Goal: Complete application form

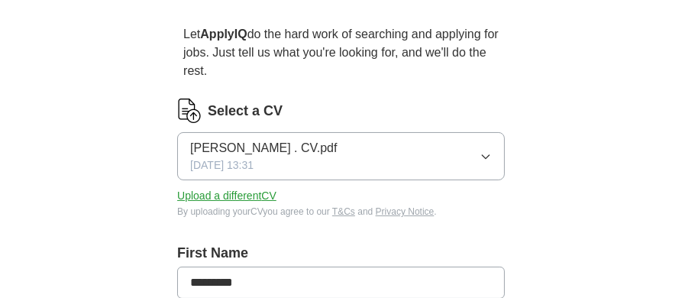
scroll to position [128, 0]
click at [201, 198] on button "Upload a different CV" at bounding box center [226, 196] width 99 height 16
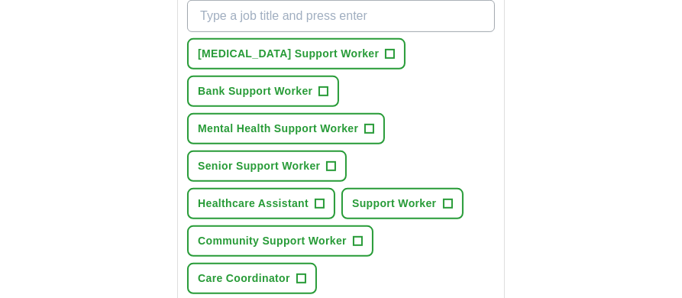
scroll to position [598, 0]
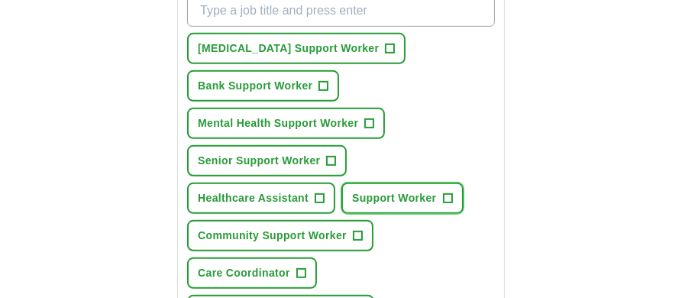
click at [445, 194] on span "+" at bounding box center [447, 198] width 9 height 12
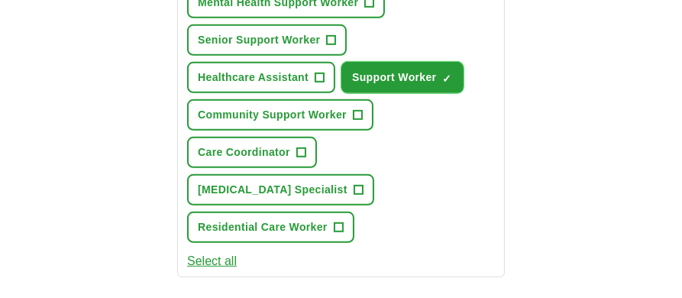
scroll to position [725, 0]
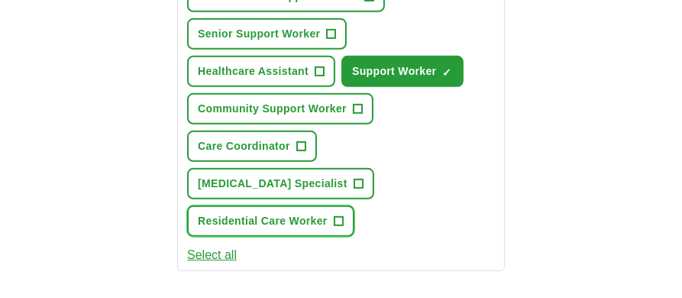
click at [338, 218] on span "+" at bounding box center [338, 221] width 9 height 12
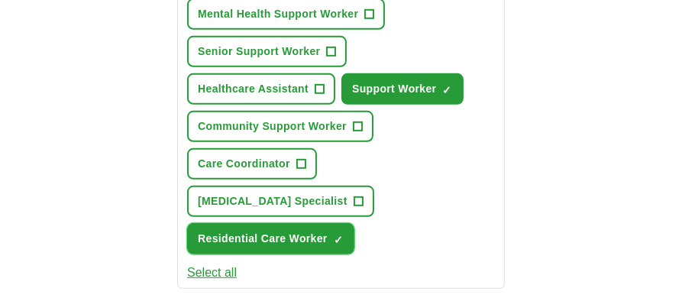
scroll to position [708, 0]
click at [0, 0] on span "×" at bounding box center [0, 0] width 0 height 0
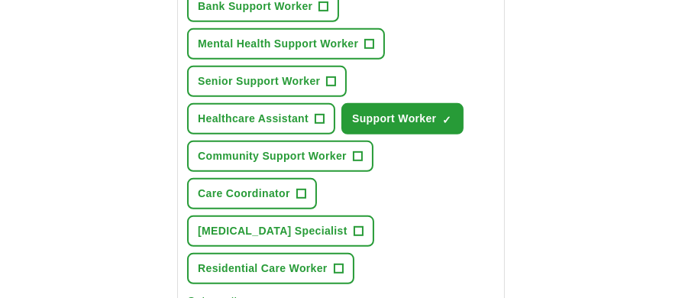
click at [414, 243] on div "[MEDICAL_DATA] Support Worker + Bank Support Worker + Mental Health Support Wor…" at bounding box center [341, 99] width 314 height 381
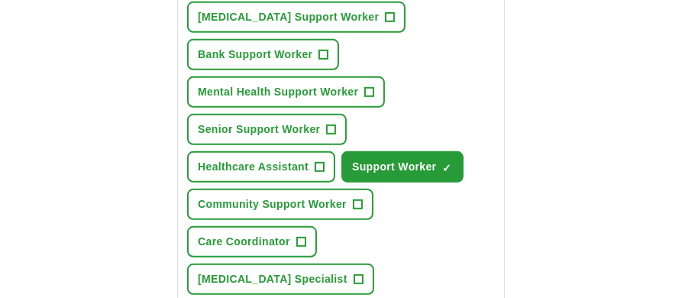
scroll to position [626, 0]
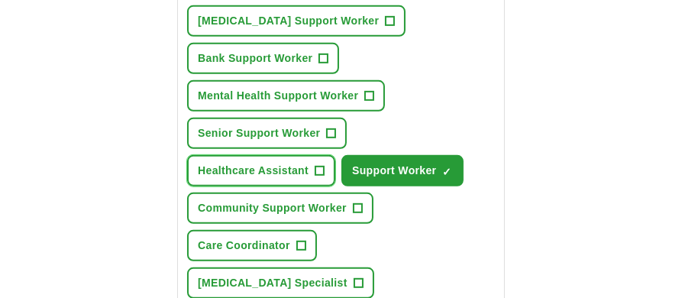
click at [321, 172] on span "+" at bounding box center [319, 171] width 9 height 12
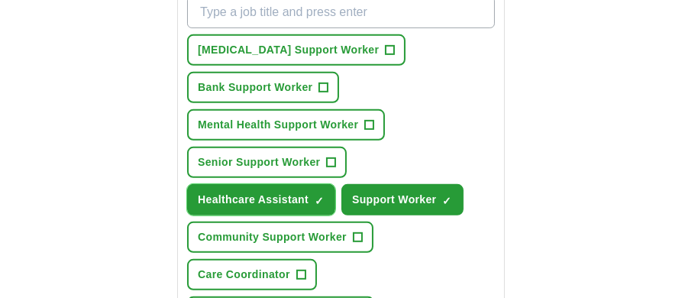
scroll to position [597, 0]
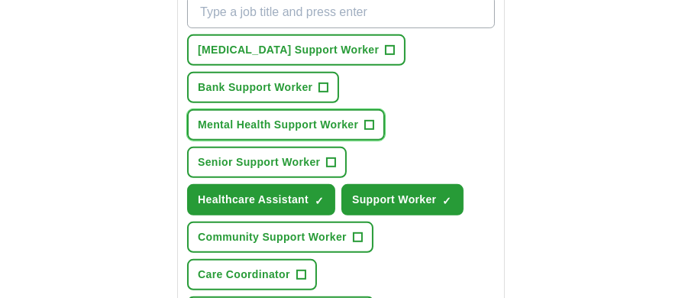
click at [368, 122] on span "+" at bounding box center [369, 125] width 9 height 12
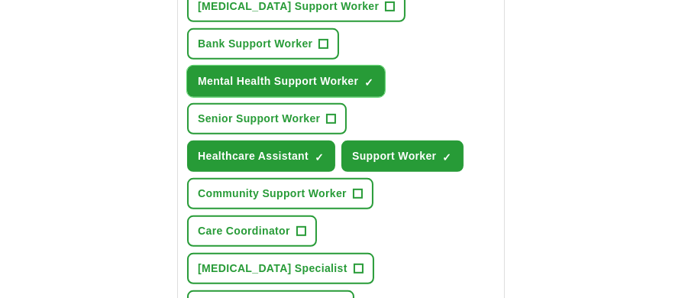
scroll to position [640, 0]
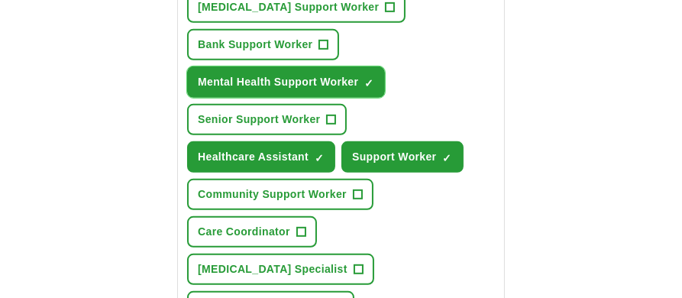
click at [359, 76] on button "Mental Health Support Worker ✓ ×" at bounding box center [286, 81] width 198 height 31
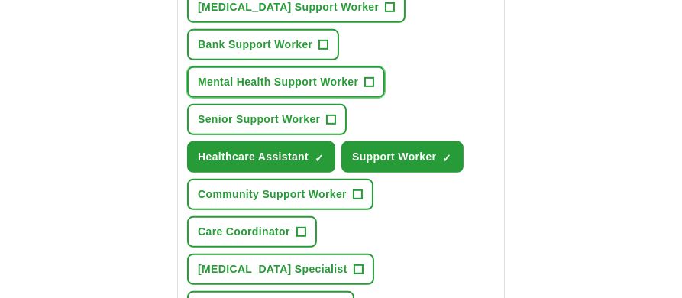
click at [367, 82] on span "+" at bounding box center [369, 82] width 9 height 12
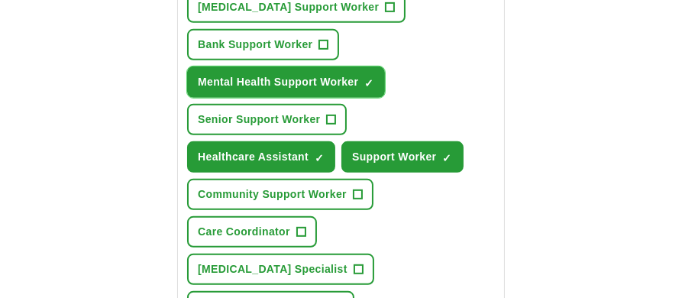
click at [381, 79] on button "Mental Health Support Worker ✓ ×" at bounding box center [286, 81] width 198 height 31
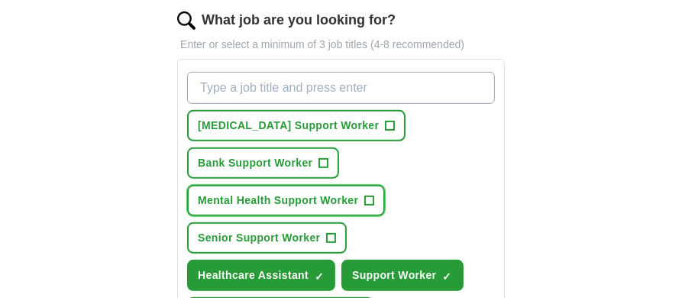
scroll to position [519, 0]
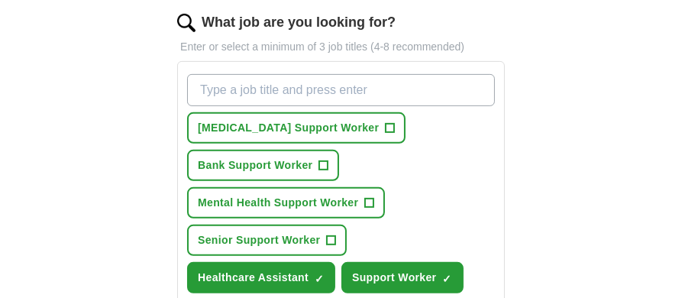
click at [451, 95] on input "What job are you looking for?" at bounding box center [341, 90] width 308 height 32
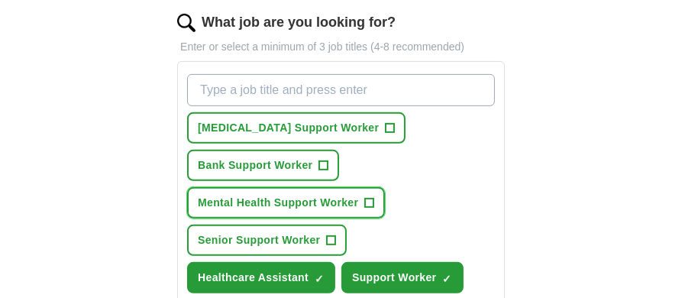
click at [371, 201] on span "+" at bounding box center [369, 203] width 9 height 12
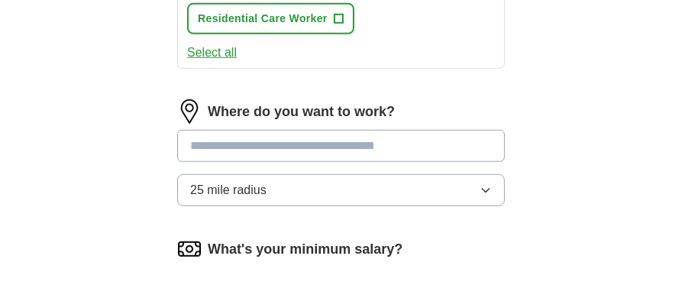
scroll to position [928, 0]
click at [475, 143] on input at bounding box center [340, 145] width 327 height 32
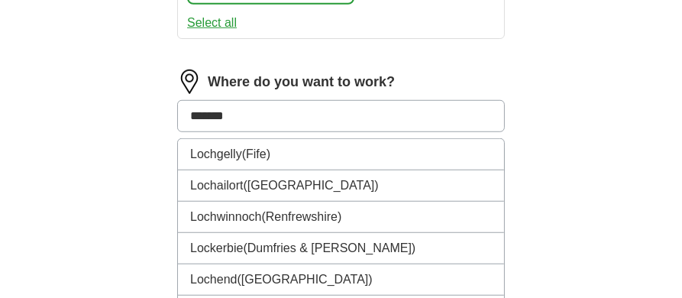
scroll to position [956, 0]
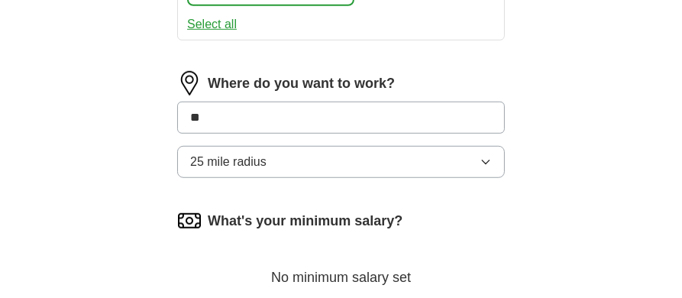
type input "*"
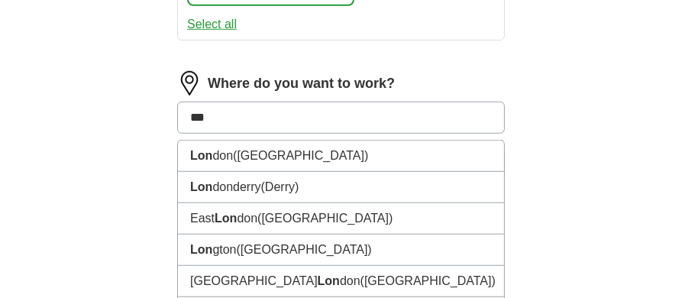
type input "****"
click at [401, 150] on li "Lond on ([GEOGRAPHIC_DATA])" at bounding box center [341, 155] width 326 height 31
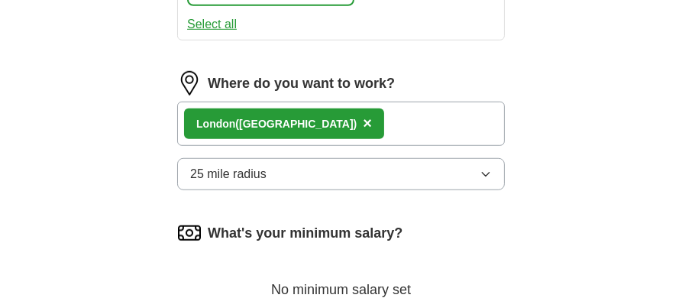
click at [491, 172] on icon "button" at bounding box center [485, 174] width 12 height 12
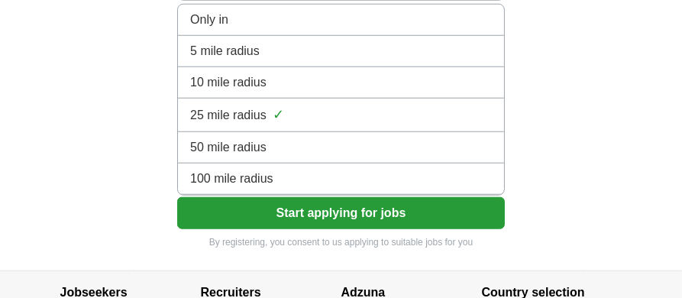
scroll to position [1144, 0]
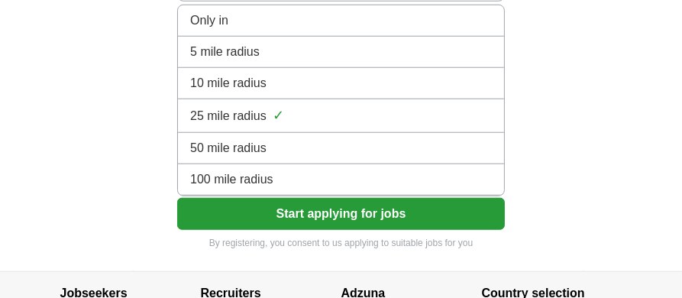
click at [460, 183] on div "100 mile radius" at bounding box center [340, 179] width 301 height 18
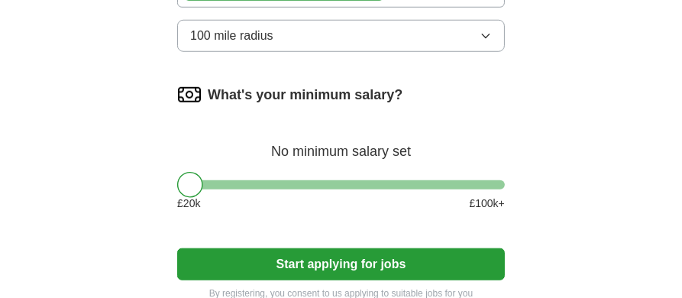
scroll to position [1095, 0]
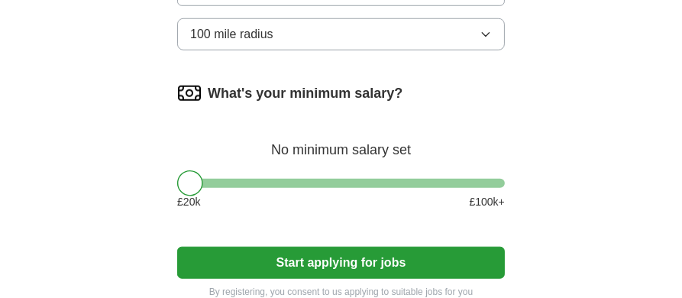
click at [314, 182] on div at bounding box center [340, 183] width 327 height 9
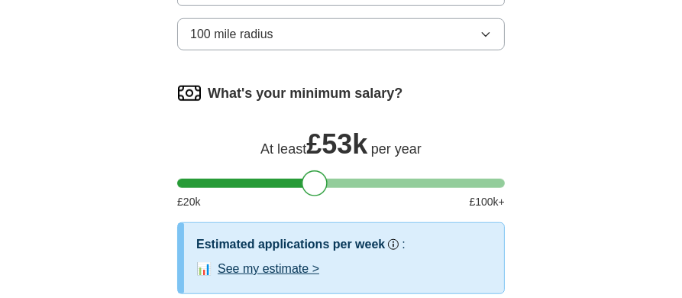
click at [273, 183] on div at bounding box center [340, 183] width 327 height 9
click at [235, 184] on div at bounding box center [340, 183] width 327 height 9
click at [201, 180] on div at bounding box center [340, 183] width 327 height 9
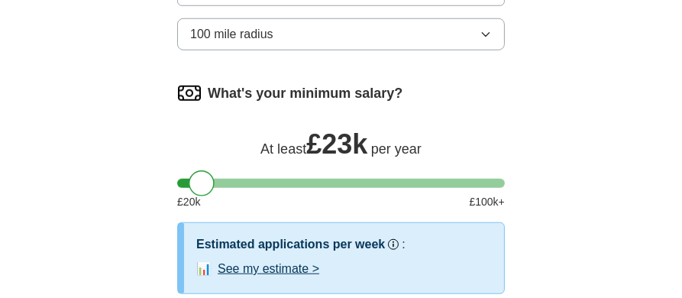
click at [245, 179] on div at bounding box center [340, 183] width 327 height 9
click at [219, 179] on div at bounding box center [340, 183] width 327 height 9
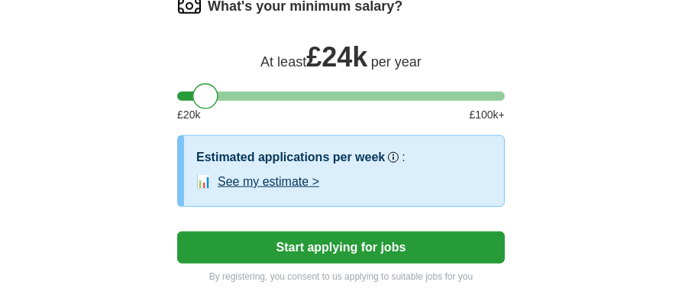
scroll to position [1182, 0]
click at [425, 240] on button "Start applying for jobs" at bounding box center [340, 247] width 327 height 32
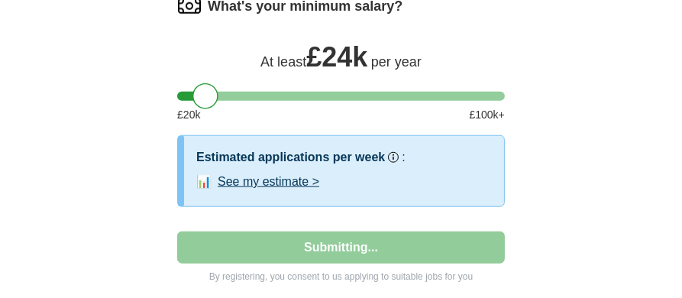
select select "**"
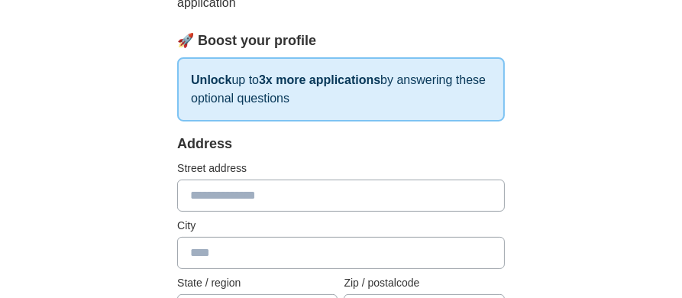
scroll to position [218, 0]
click at [450, 202] on input "text" at bounding box center [340, 195] width 327 height 32
type input "**********"
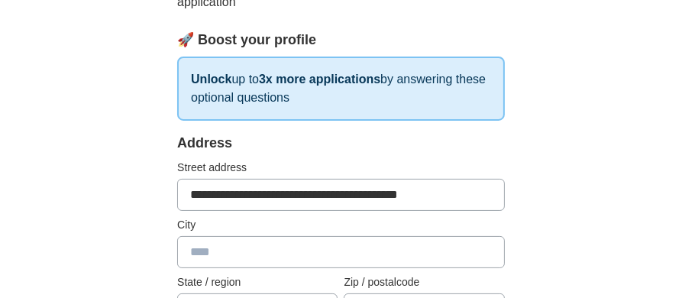
type input "******"
type input "**********"
type input "*******"
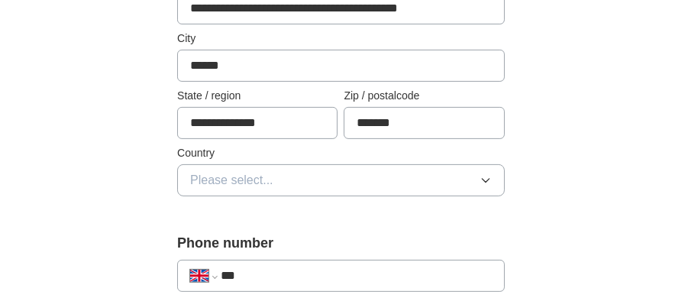
scroll to position [404, 0]
click at [491, 182] on icon "button" at bounding box center [485, 180] width 12 height 12
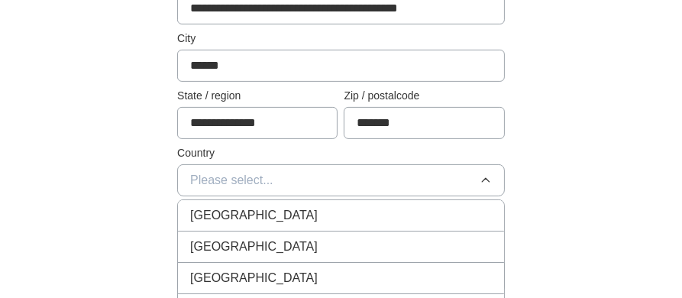
click at [457, 219] on div "[GEOGRAPHIC_DATA]" at bounding box center [340, 215] width 301 height 18
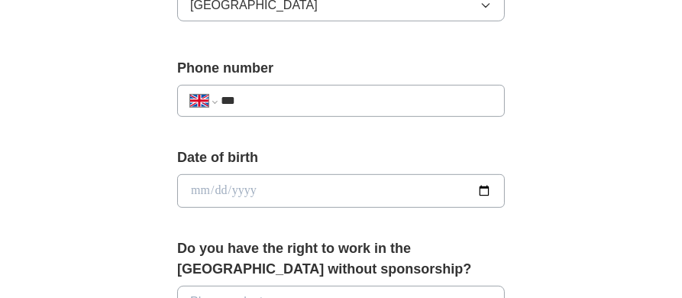
scroll to position [585, 0]
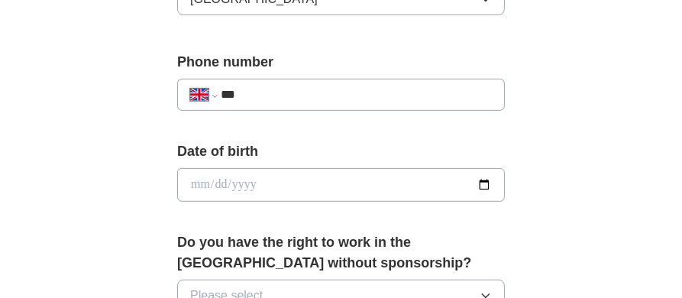
click at [358, 92] on input "***" at bounding box center [356, 94] width 271 height 18
type input "**********"
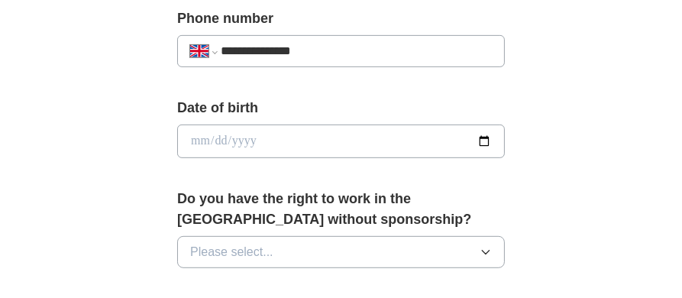
scroll to position [630, 0]
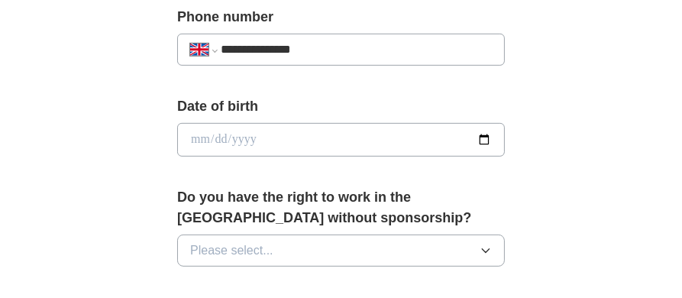
click at [491, 143] on input "date" at bounding box center [340, 140] width 327 height 34
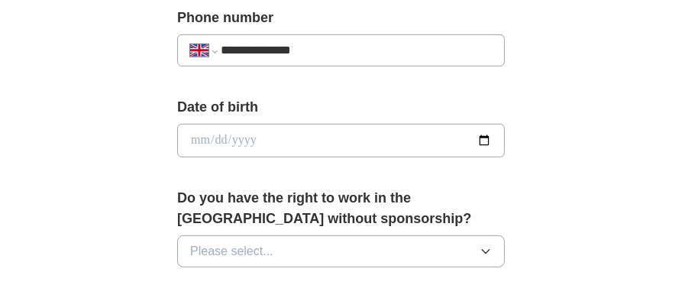
scroll to position [626, 0]
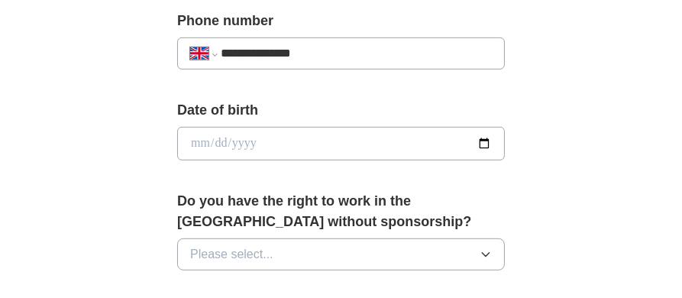
click at [486, 146] on input "date" at bounding box center [340, 144] width 327 height 34
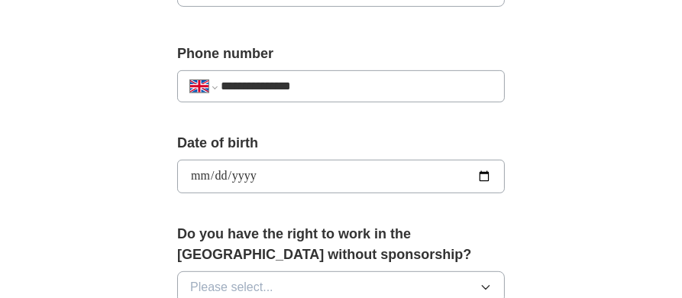
scroll to position [592, 0]
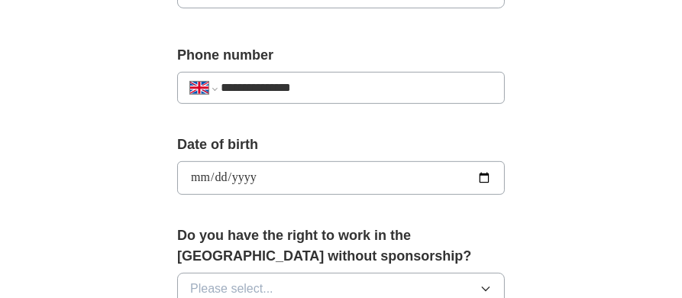
click at [627, 104] on div "**********" at bounding box center [341, 149] width 586 height 1388
click at [491, 172] on input "**********" at bounding box center [340, 178] width 327 height 34
click at [452, 111] on div "**********" at bounding box center [340, 80] width 327 height 71
click at [486, 175] on input "**********" at bounding box center [340, 178] width 327 height 34
type input "**********"
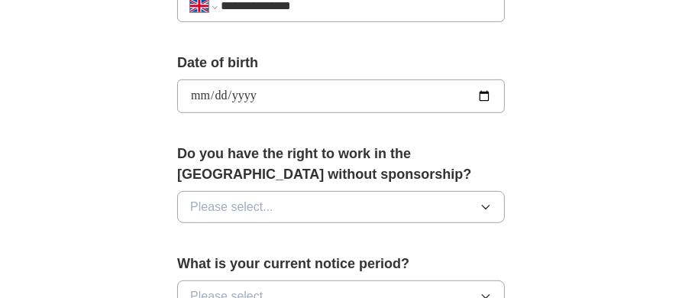
scroll to position [674, 0]
click at [485, 205] on icon "button" at bounding box center [485, 206] width 12 height 12
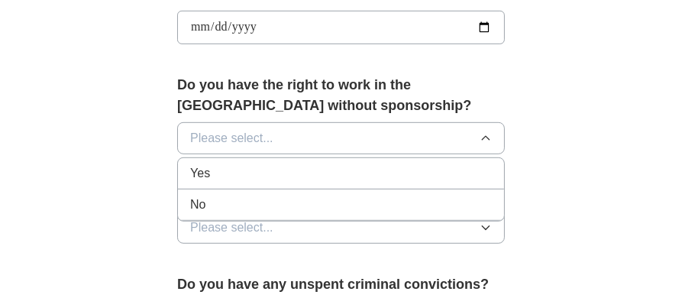
scroll to position [742, 0]
click at [486, 210] on div "No" at bounding box center [340, 204] width 301 height 18
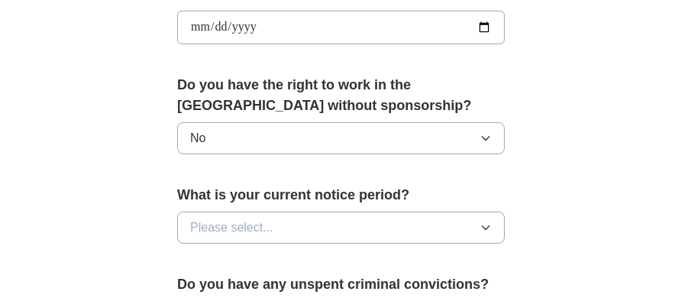
click at [485, 226] on icon "button" at bounding box center [485, 227] width 12 height 12
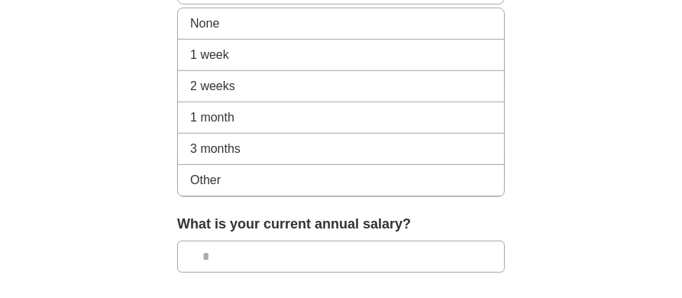
scroll to position [983, 0]
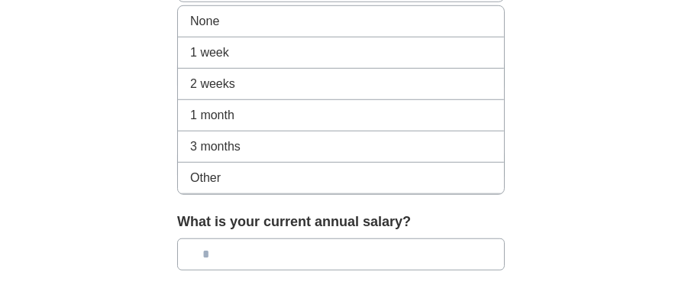
click at [481, 182] on div "Other" at bounding box center [340, 178] width 301 height 18
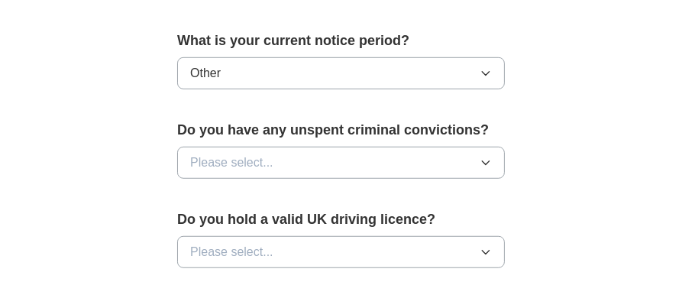
scroll to position [897, 0]
click at [491, 72] on icon "button" at bounding box center [485, 72] width 12 height 12
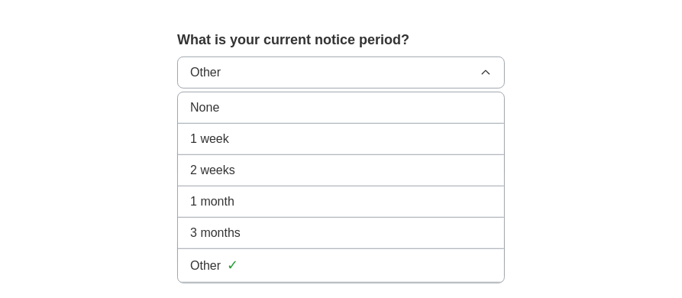
click at [488, 271] on div "Other ✓" at bounding box center [340, 265] width 301 height 21
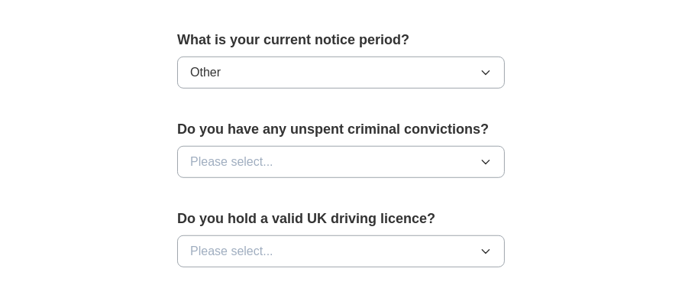
click at [484, 156] on icon "button" at bounding box center [485, 162] width 12 height 12
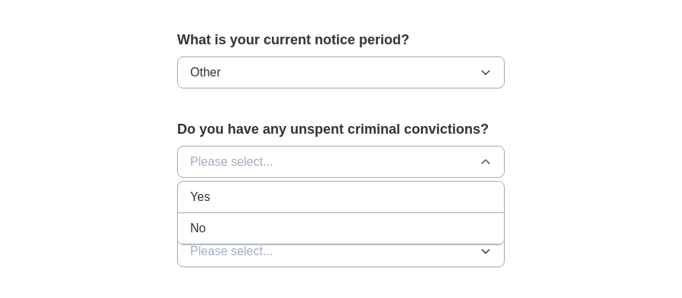
click at [469, 231] on div "No" at bounding box center [340, 228] width 301 height 18
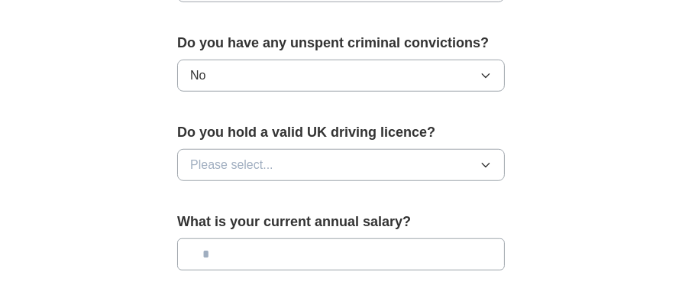
scroll to position [985, 0]
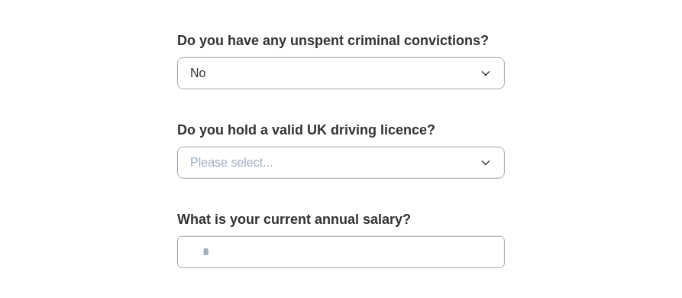
click at [485, 160] on icon "button" at bounding box center [485, 162] width 12 height 12
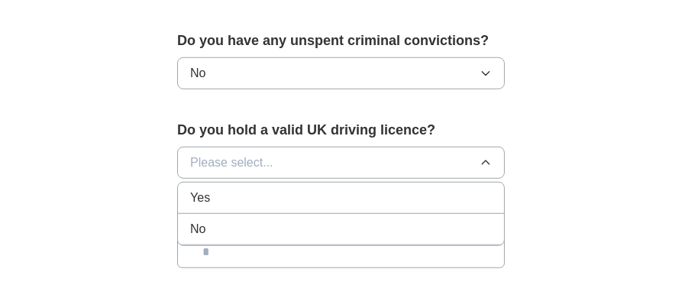
click at [471, 229] on div "No" at bounding box center [340, 229] width 301 height 18
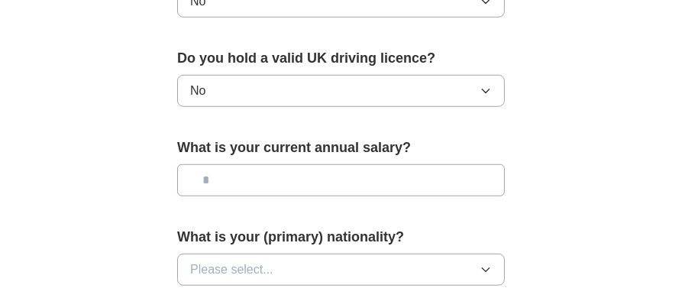
scroll to position [1063, 0]
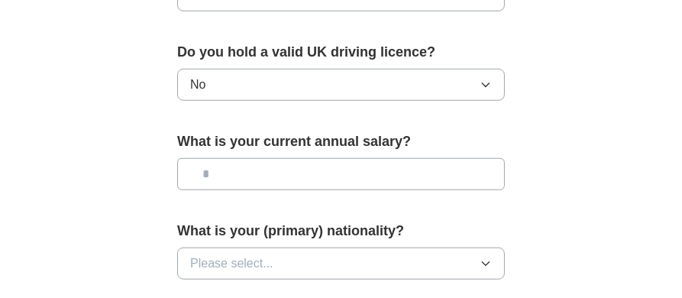
click at [485, 173] on input "text" at bounding box center [340, 174] width 327 height 32
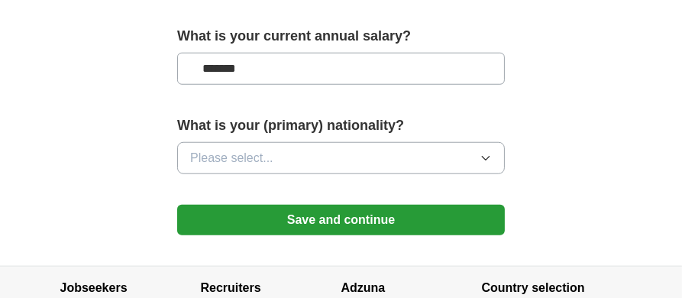
scroll to position [1186, 0]
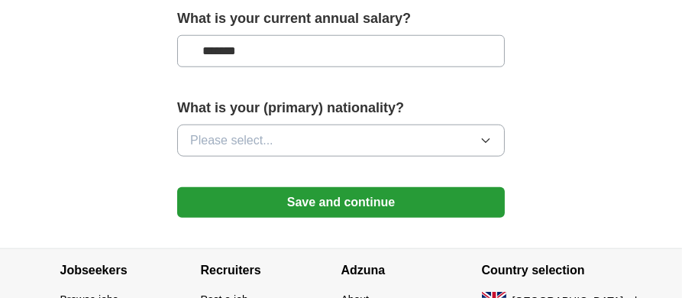
type input "*******"
click at [491, 134] on icon "button" at bounding box center [485, 140] width 12 height 12
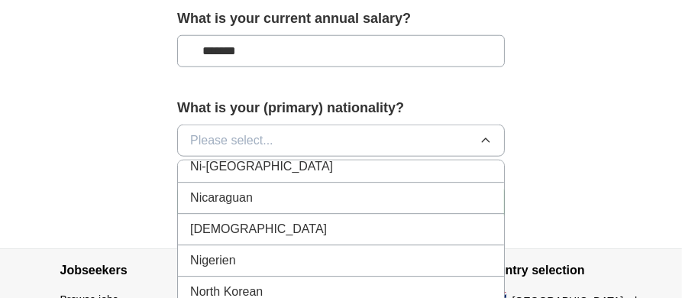
scroll to position [3984, 0]
click at [471, 225] on div "[DEMOGRAPHIC_DATA]" at bounding box center [340, 228] width 301 height 18
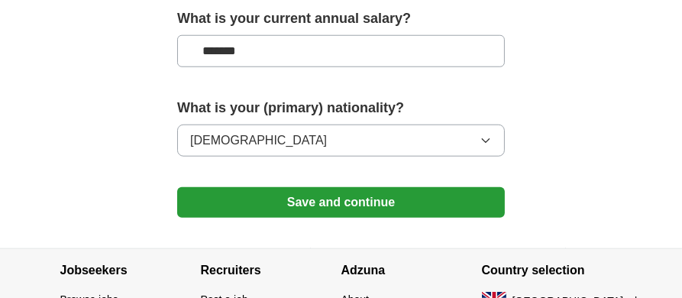
click at [441, 195] on button "Save and continue" at bounding box center [340, 202] width 327 height 31
